Goal: Task Accomplishment & Management: Manage account settings

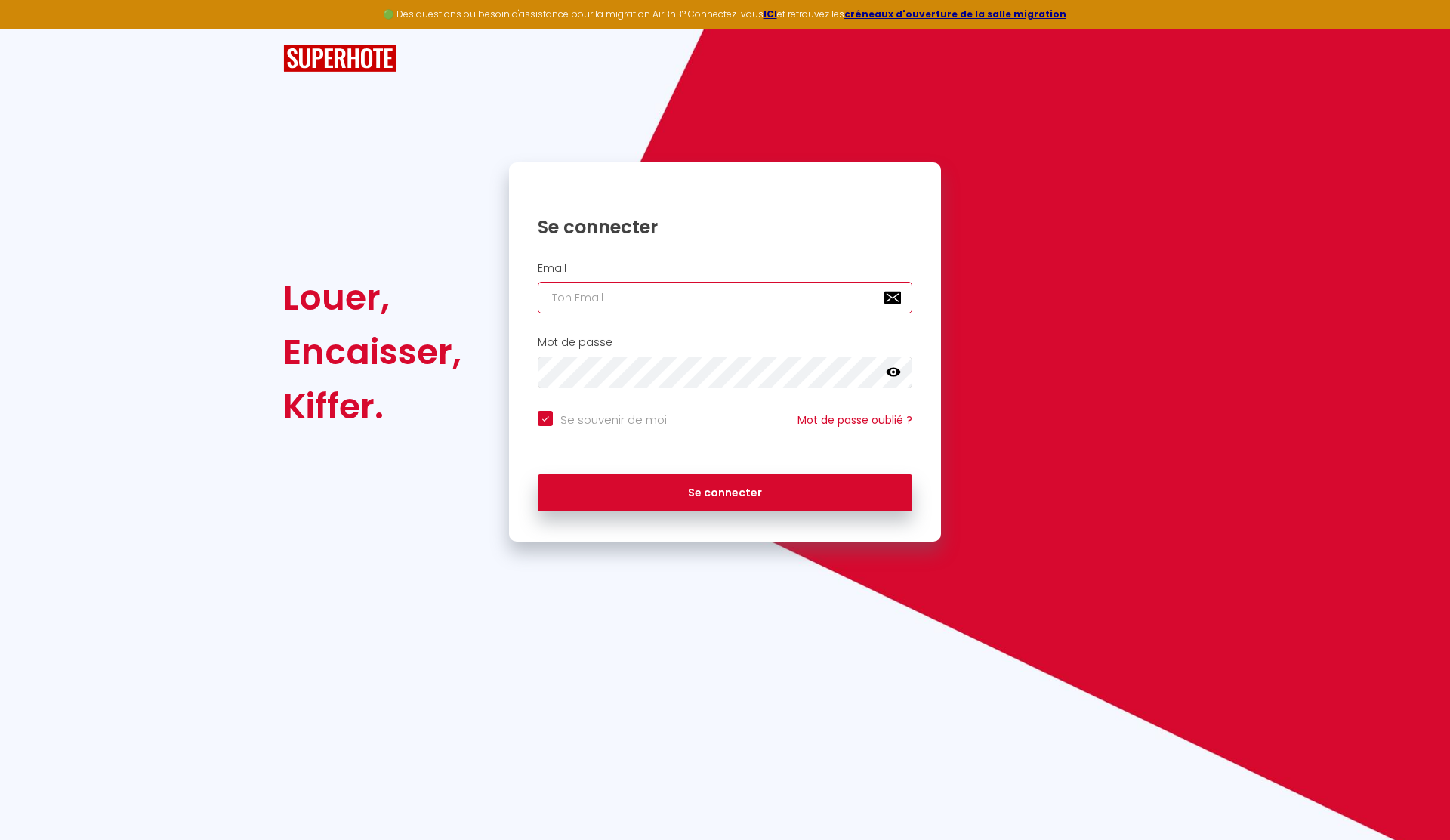
click at [628, 306] on input "email" at bounding box center [725, 298] width 375 height 32
type input "[EMAIL_ADDRESS][DOMAIN_NAME]"
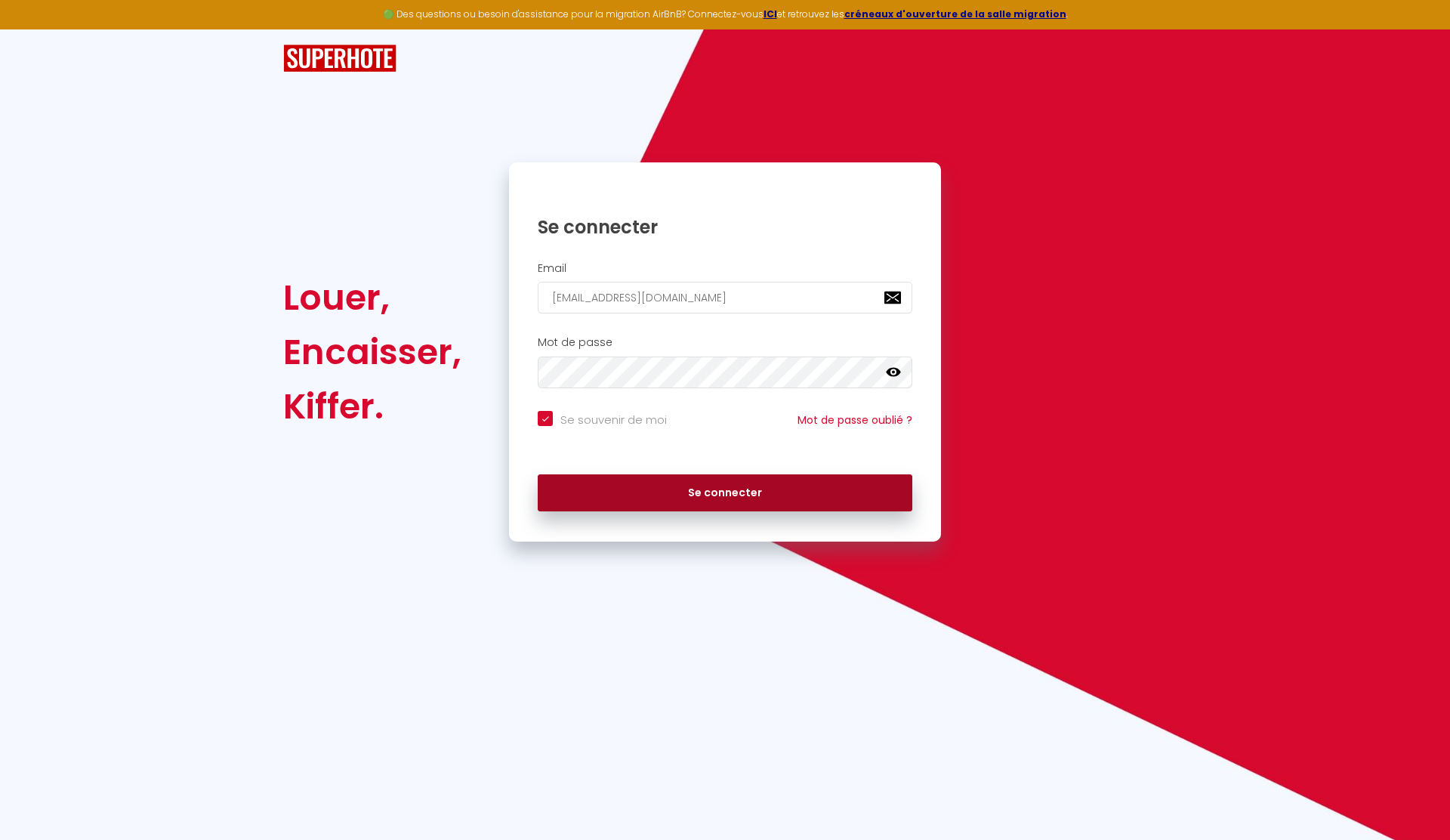
click at [738, 491] on button "Se connecter" at bounding box center [725, 493] width 375 height 38
checkbox input "true"
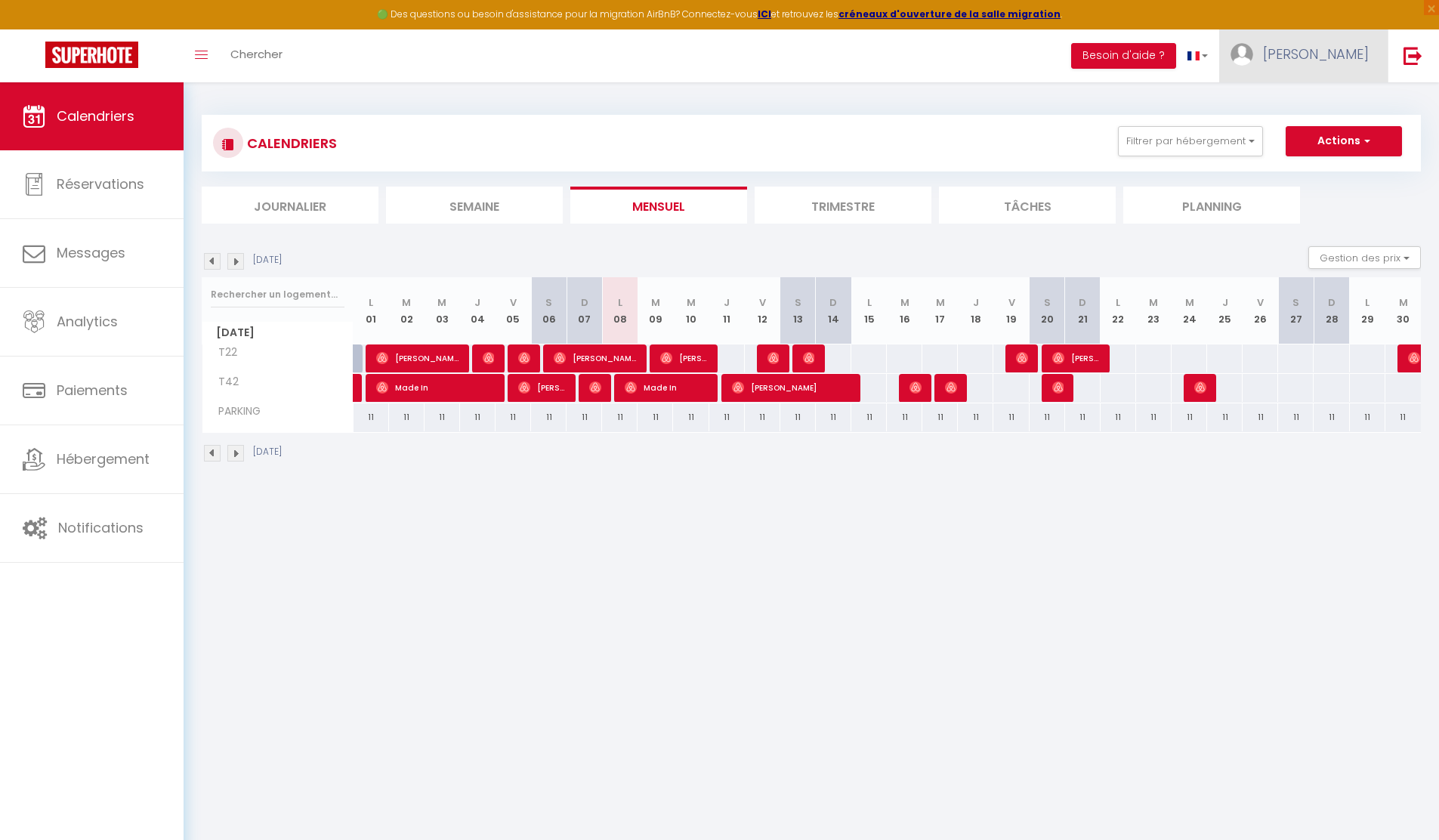
click at [1309, 56] on span "[PERSON_NAME]" at bounding box center [1315, 54] width 106 height 19
click at [1326, 107] on link "Paramètres" at bounding box center [1327, 105] width 112 height 25
select select "28"
select select "fr"
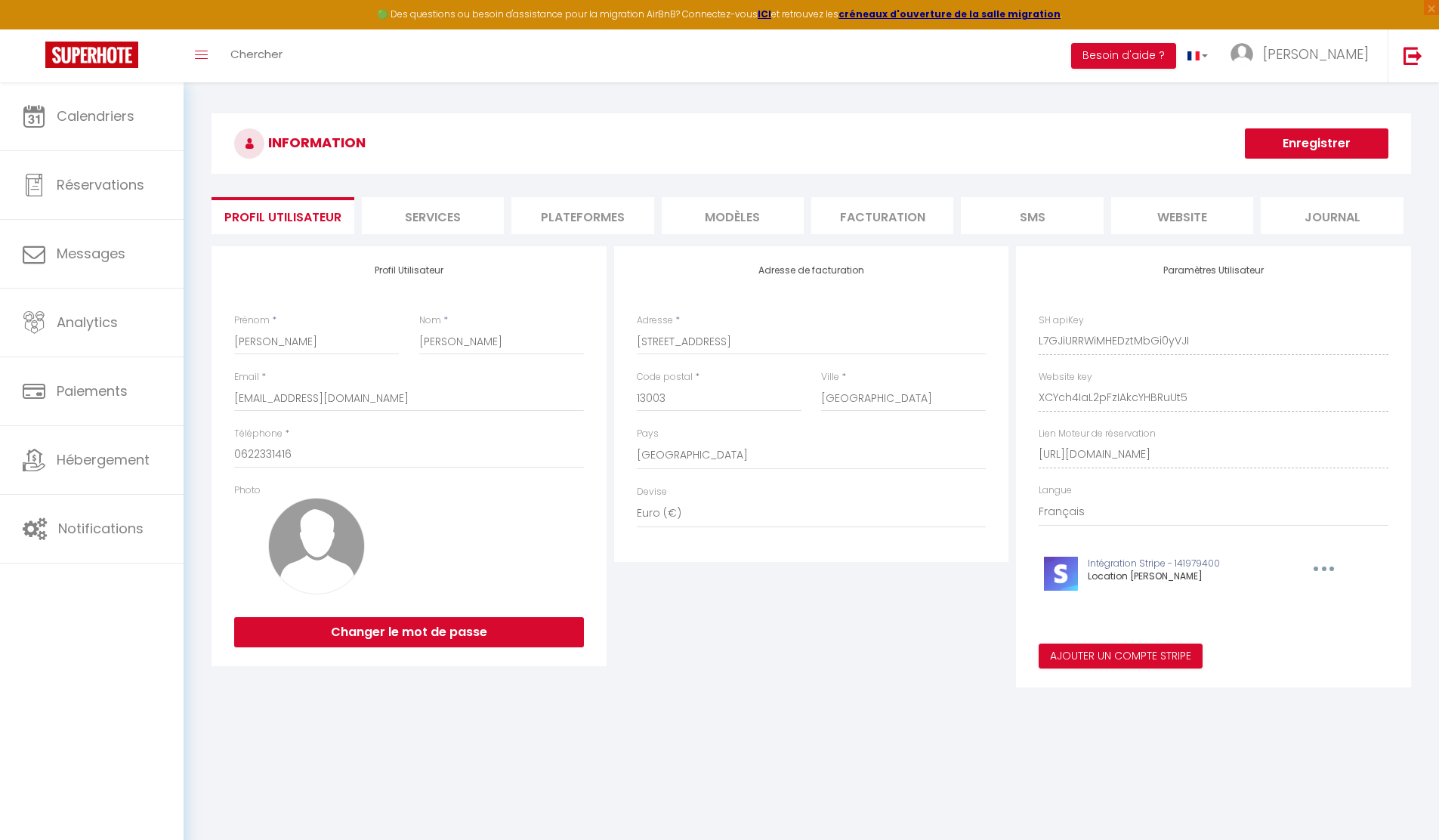
click at [561, 217] on li "Plateformes" at bounding box center [582, 215] width 142 height 37
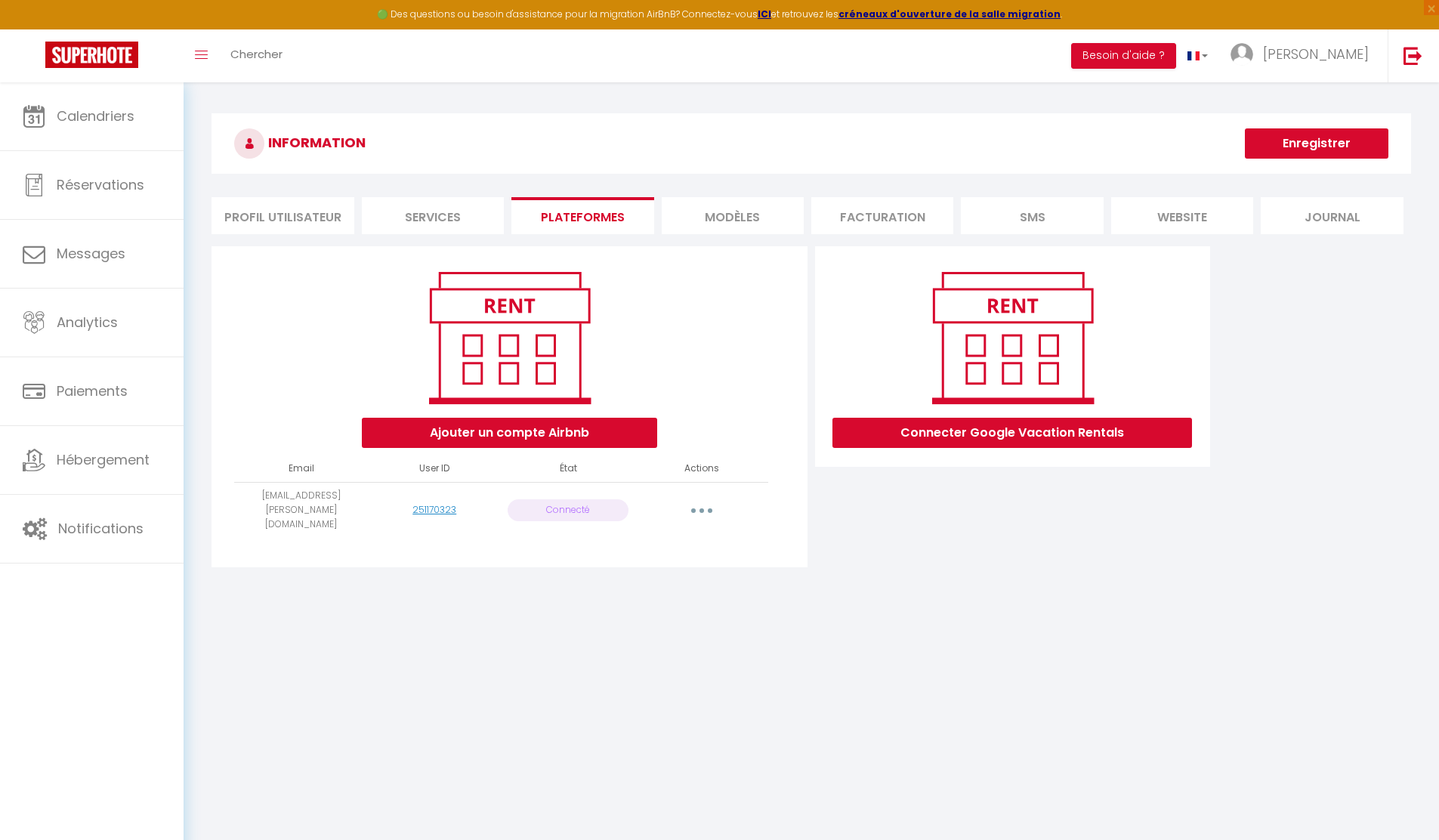
click at [705, 503] on button "button" at bounding box center [701, 510] width 42 height 24
click at [653, 590] on link "Reconnecter le compte" at bounding box center [635, 599] width 167 height 25
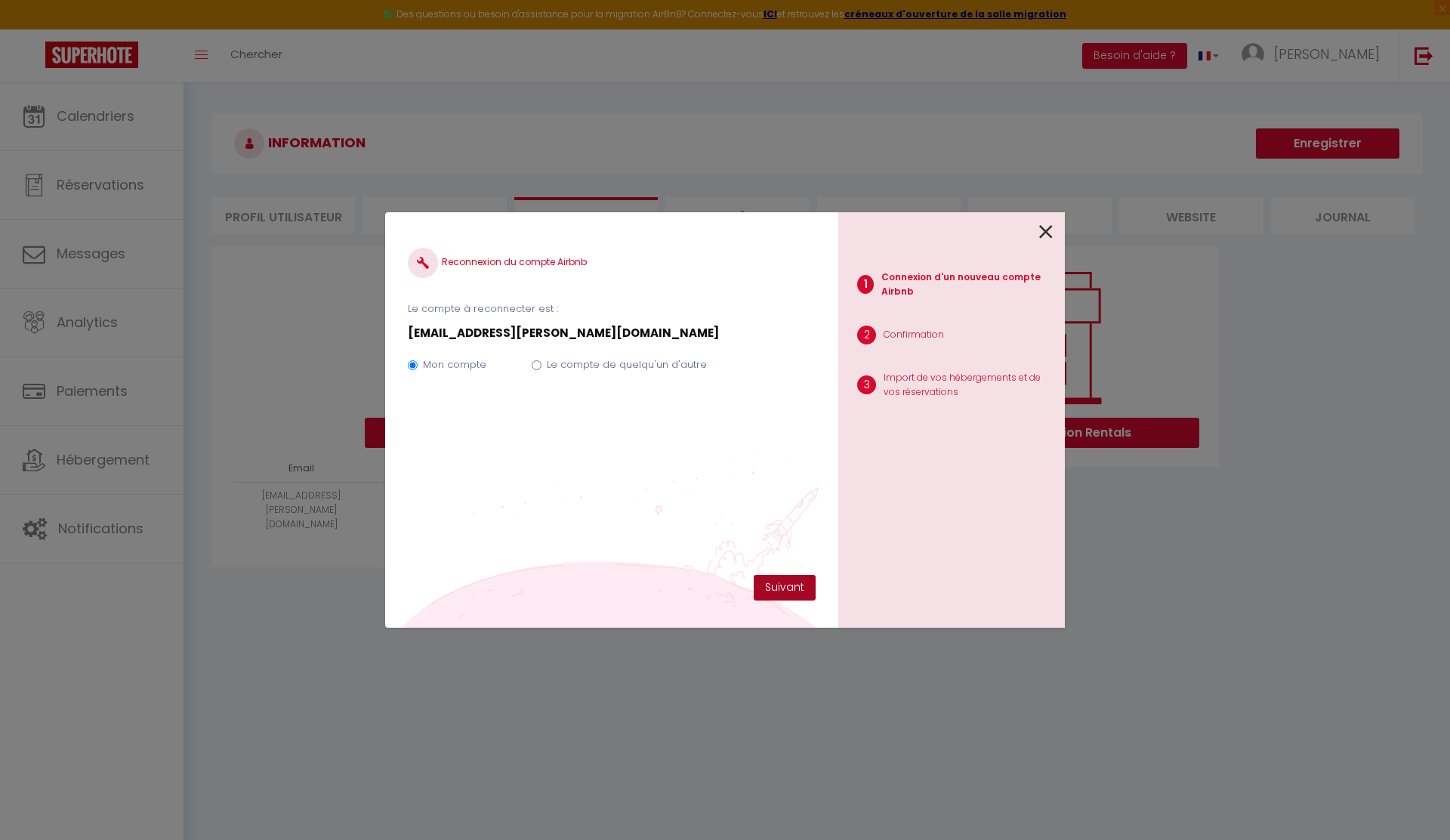
click at [785, 591] on button "Suivant" at bounding box center [785, 588] width 62 height 25
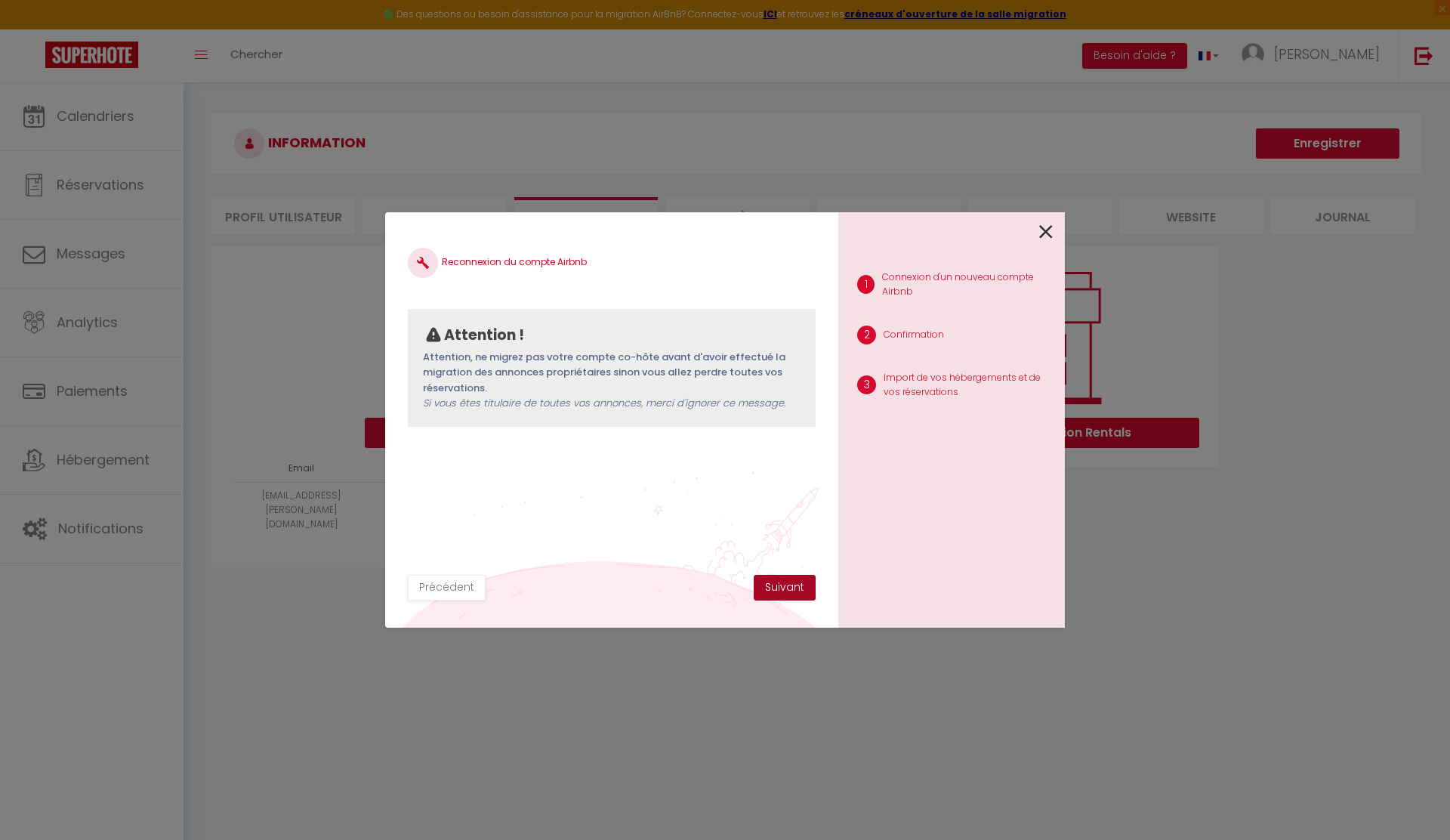
click at [797, 585] on button "Suivant" at bounding box center [785, 588] width 62 height 25
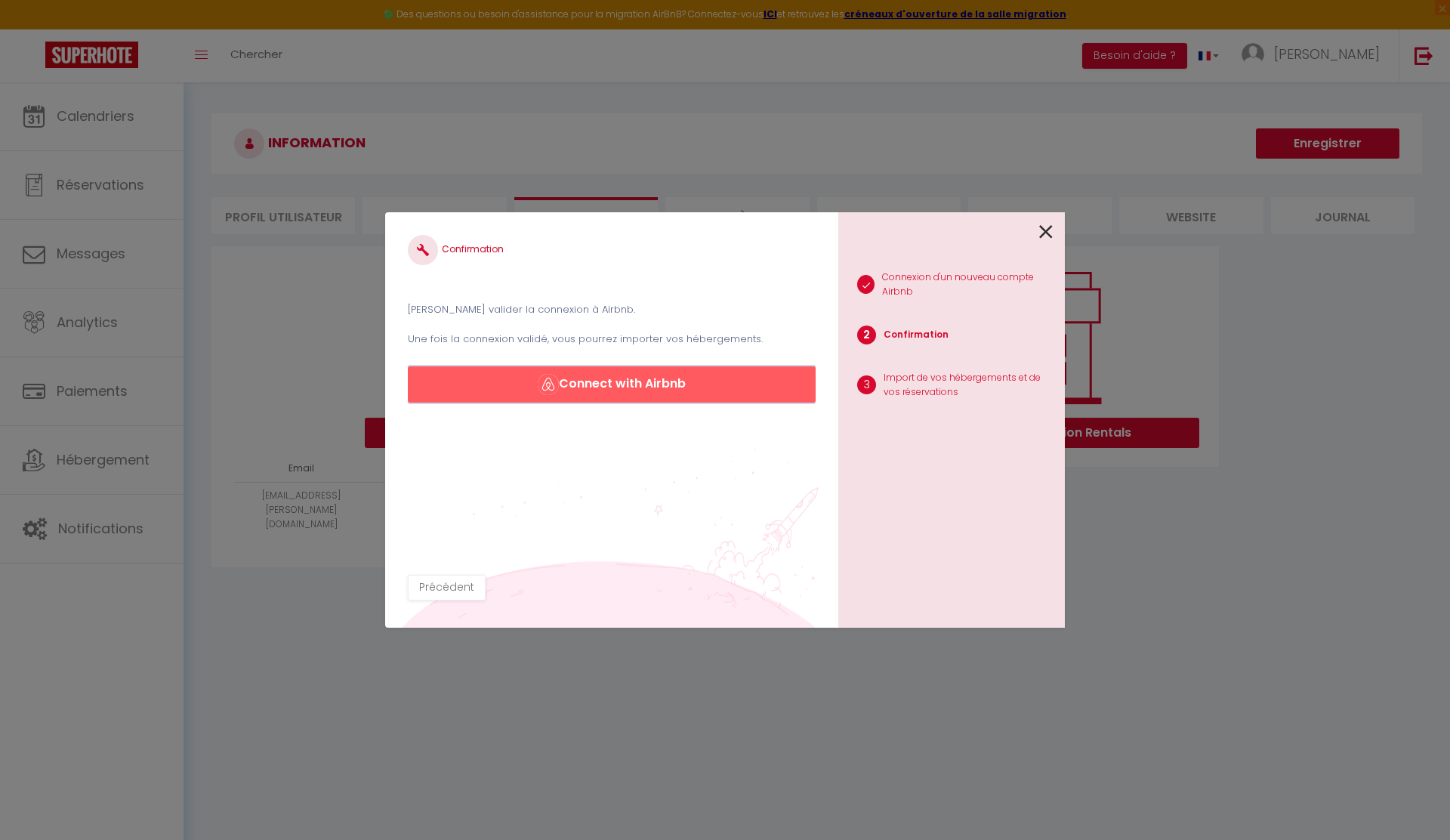
click at [635, 380] on button "Connect with Airbnb" at bounding box center [612, 384] width 408 height 37
click at [607, 379] on button "Connect with Airbnb" at bounding box center [612, 384] width 408 height 37
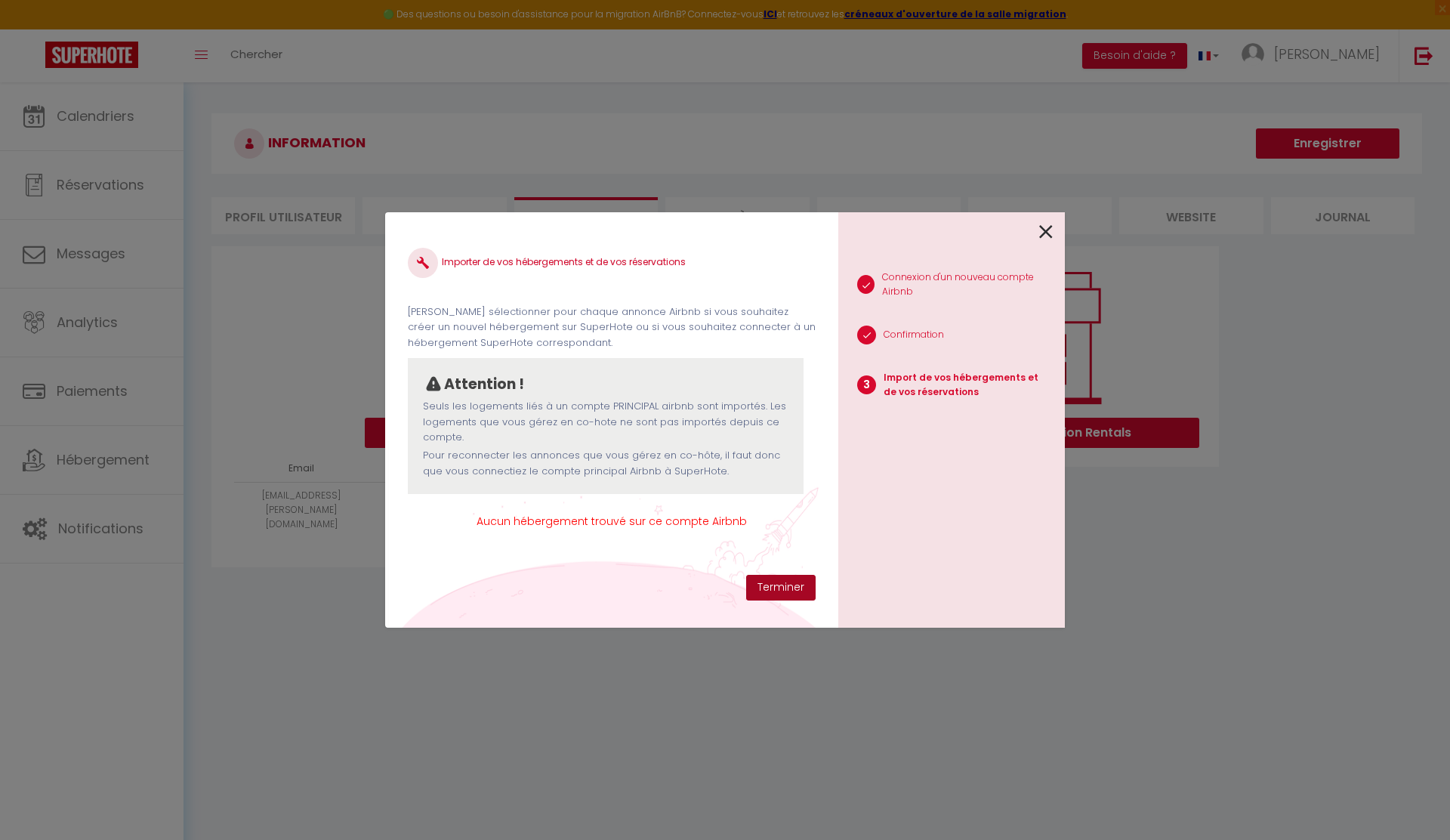
click at [792, 590] on button "Terminer" at bounding box center [781, 588] width 70 height 25
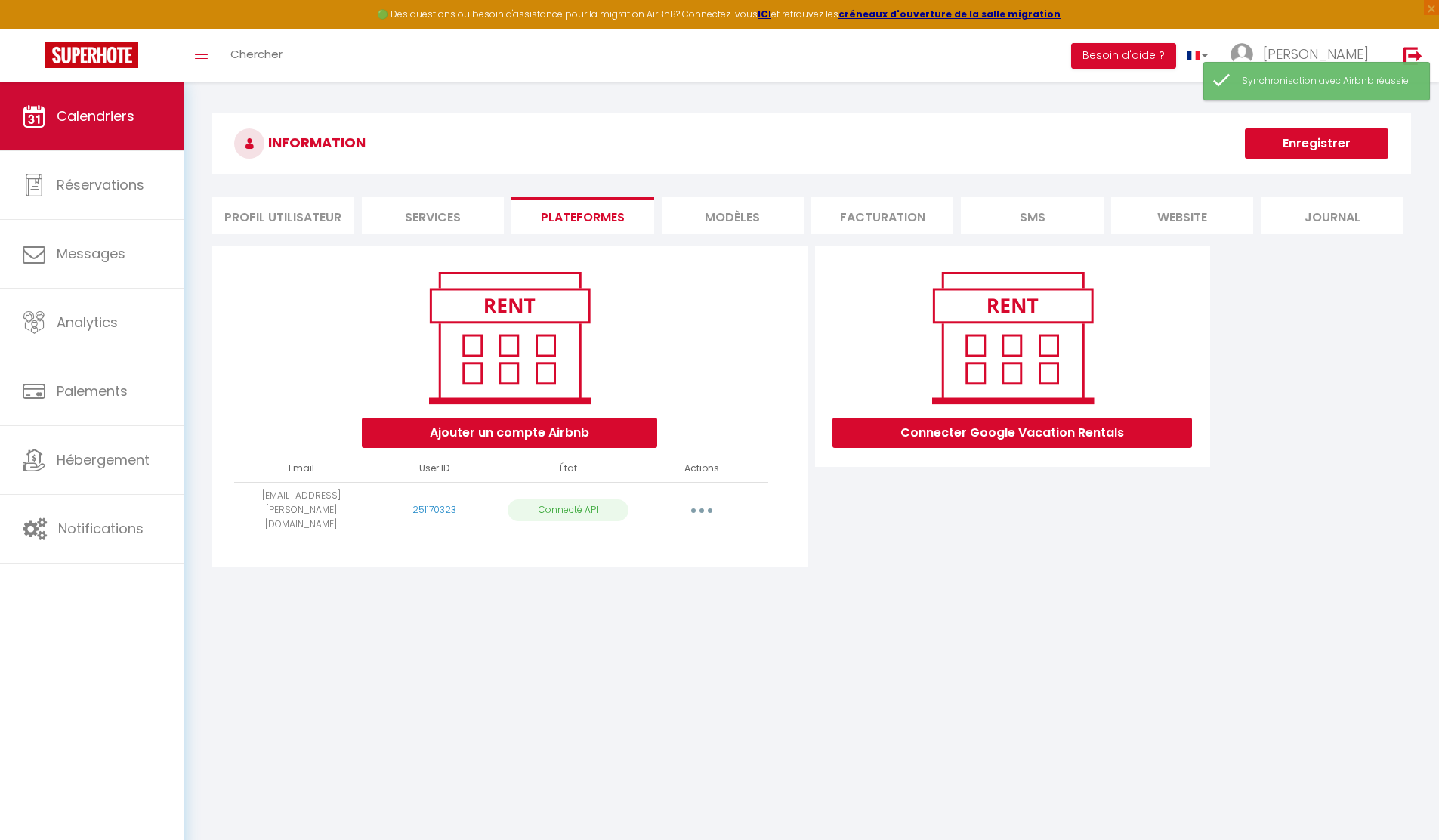
click at [60, 138] on link "Calendriers" at bounding box center [91, 117] width 183 height 68
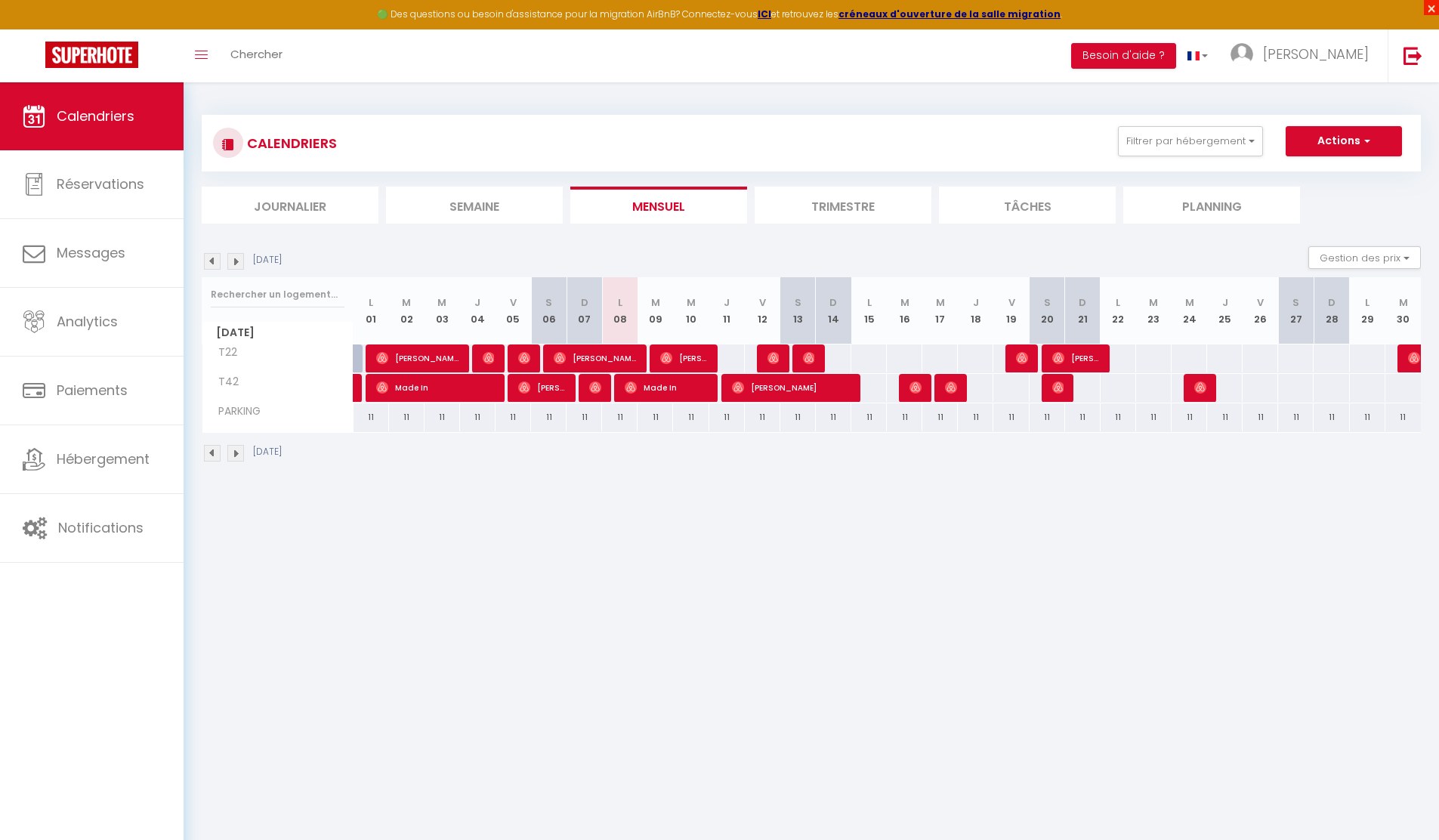
click at [1433, 7] on span "×" at bounding box center [1431, 7] width 15 height 15
